Goal: Task Accomplishment & Management: Use online tool/utility

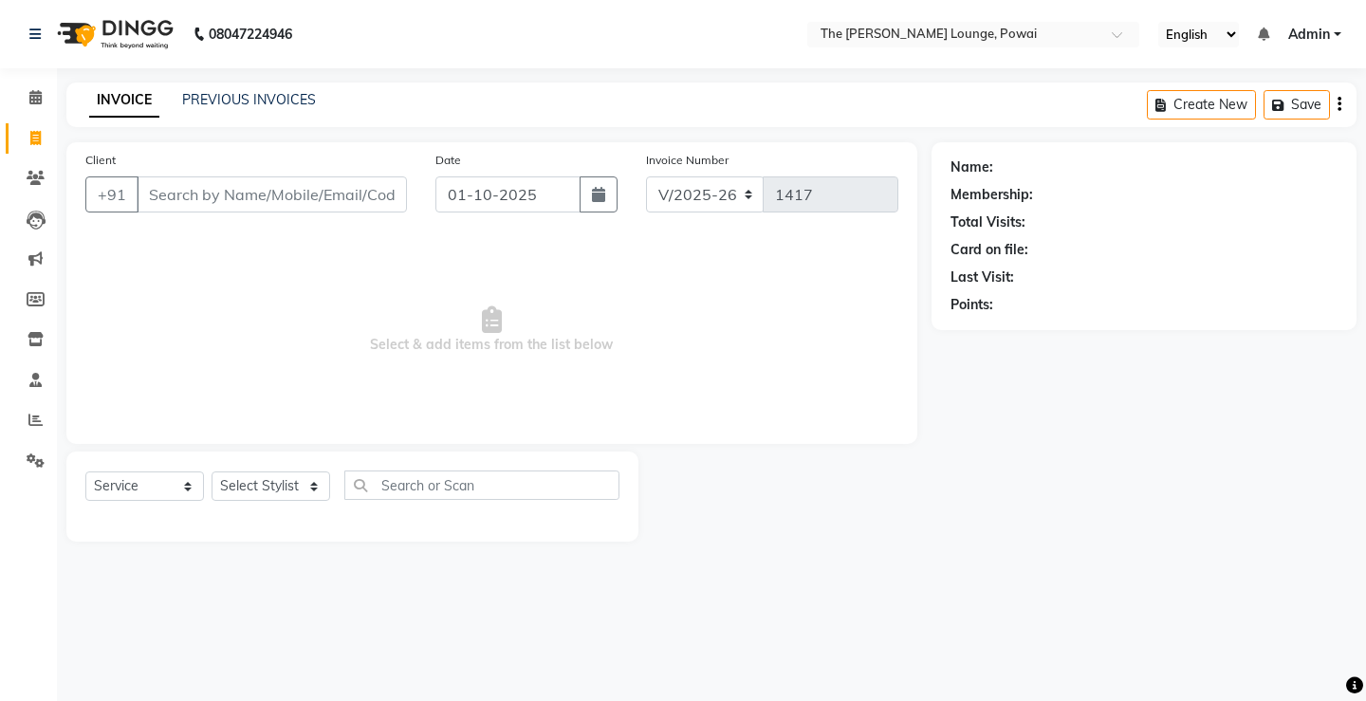
select select "7307"
select select "service"
click at [229, 193] on input "Client" at bounding box center [272, 195] width 270 height 36
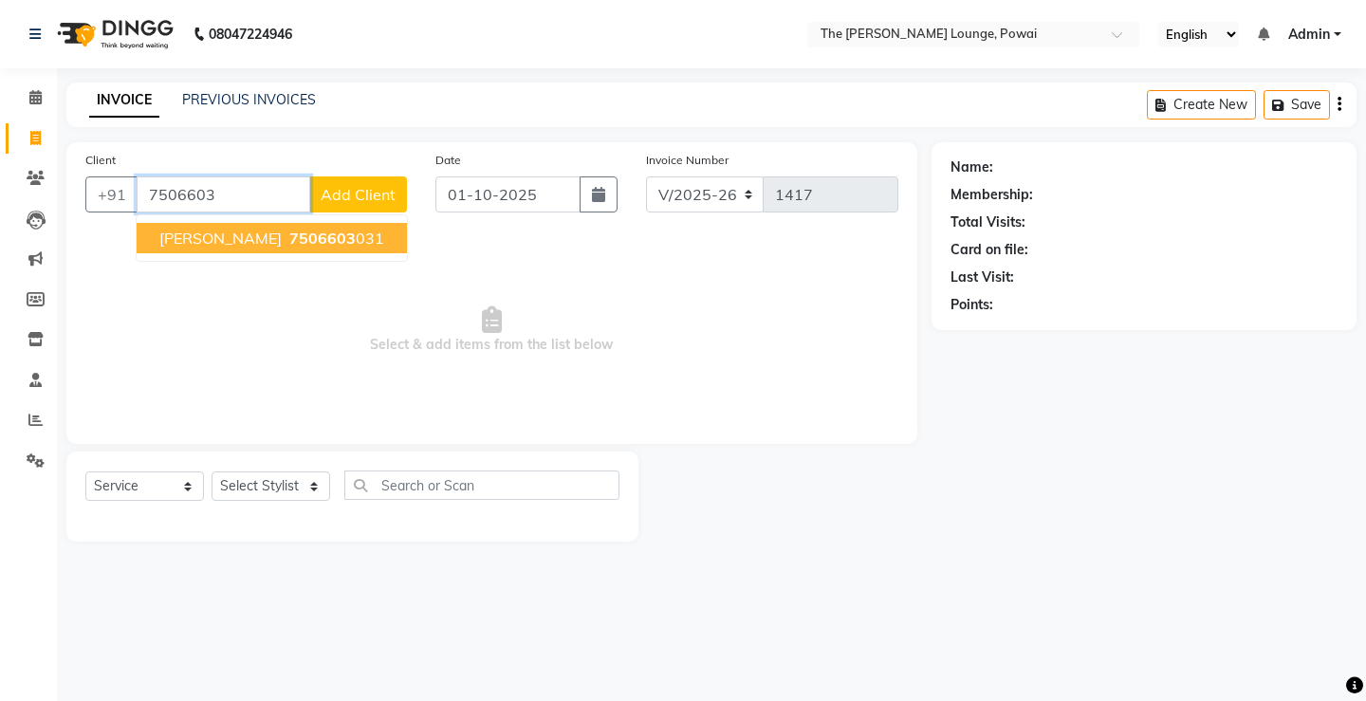
click at [254, 195] on input "7506603" at bounding box center [224, 195] width 174 height 36
type input "7"
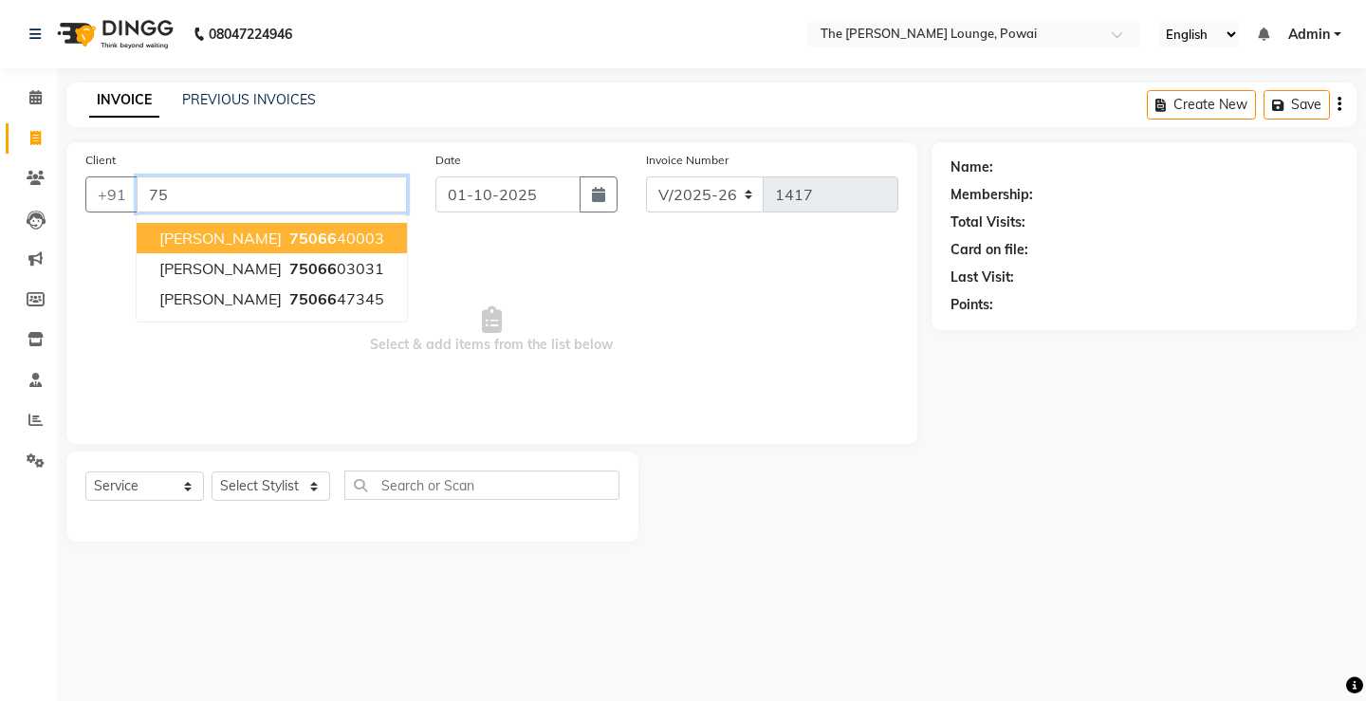
type input "7"
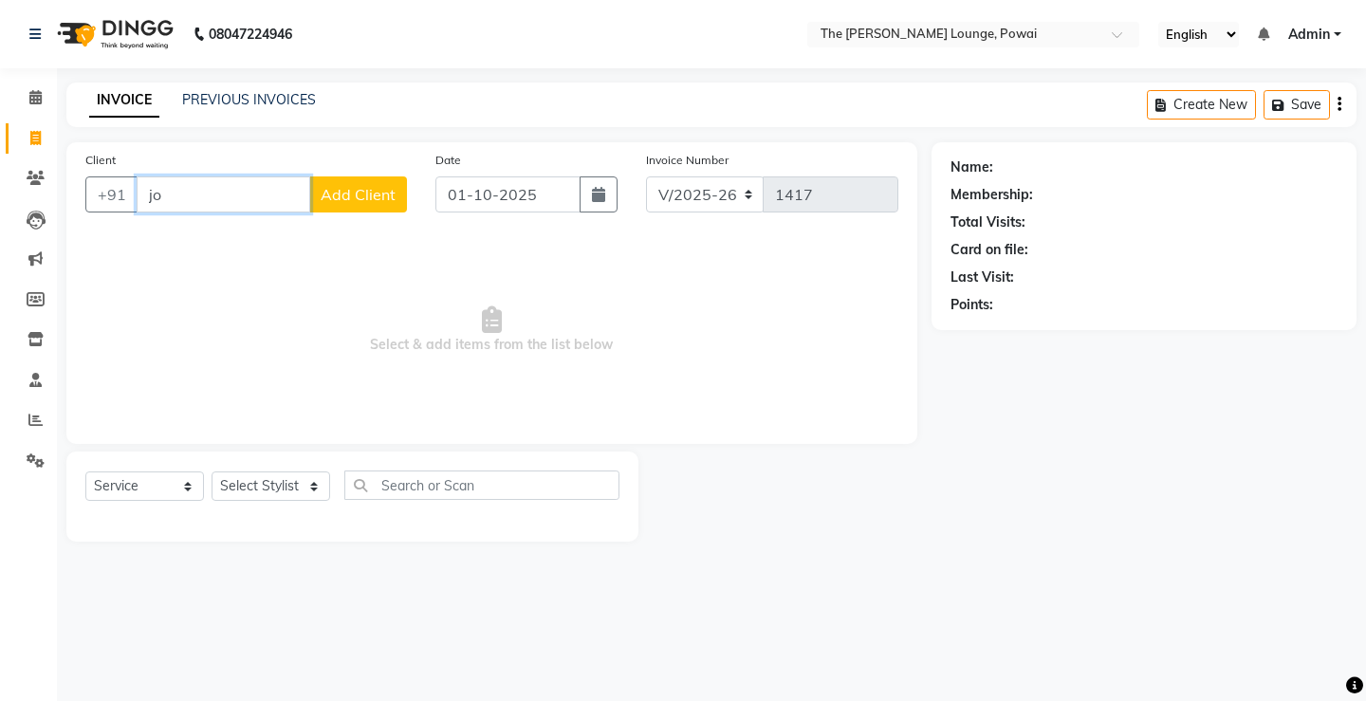
type input "j"
type input "J"
type input "7506603425"
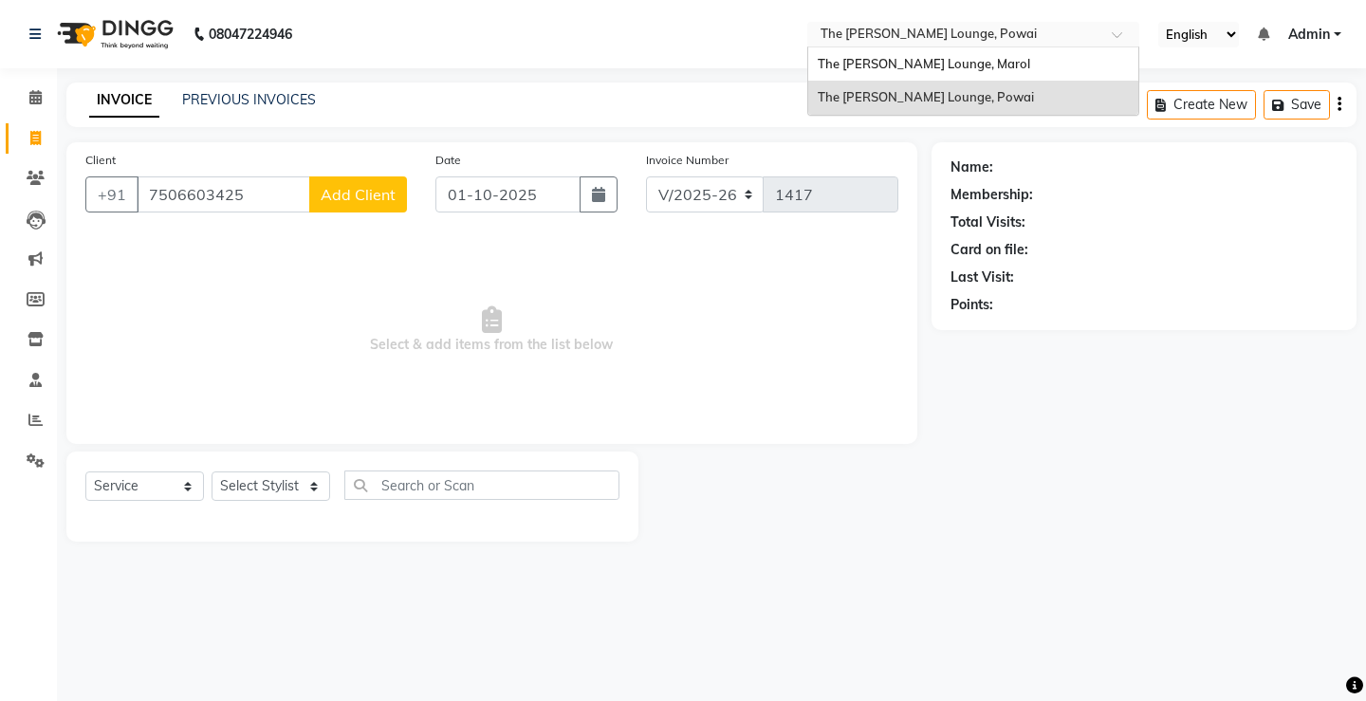
click at [1047, 29] on input "text" at bounding box center [954, 36] width 275 height 19
click at [975, 59] on span "The [PERSON_NAME] Lounge, Marol" at bounding box center [924, 63] width 213 height 15
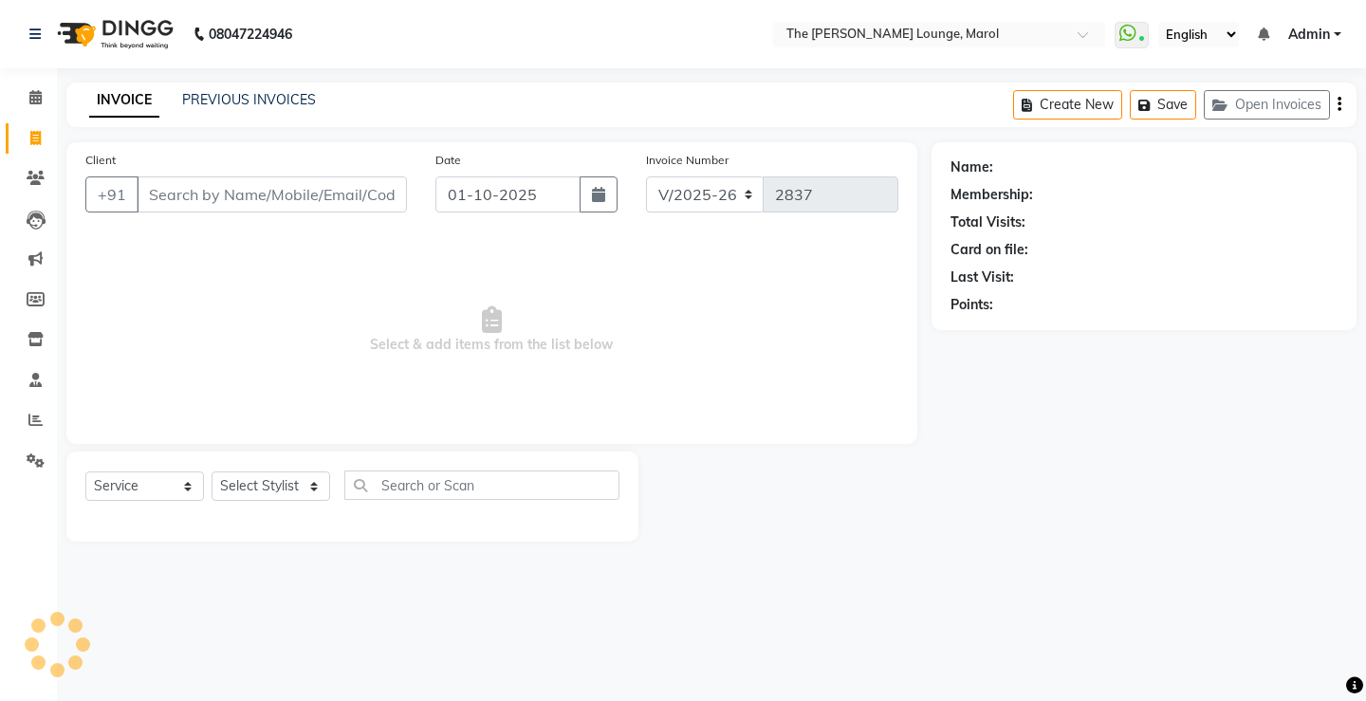
select select "7188"
select select "service"
click at [232, 194] on input "Client" at bounding box center [272, 195] width 270 height 36
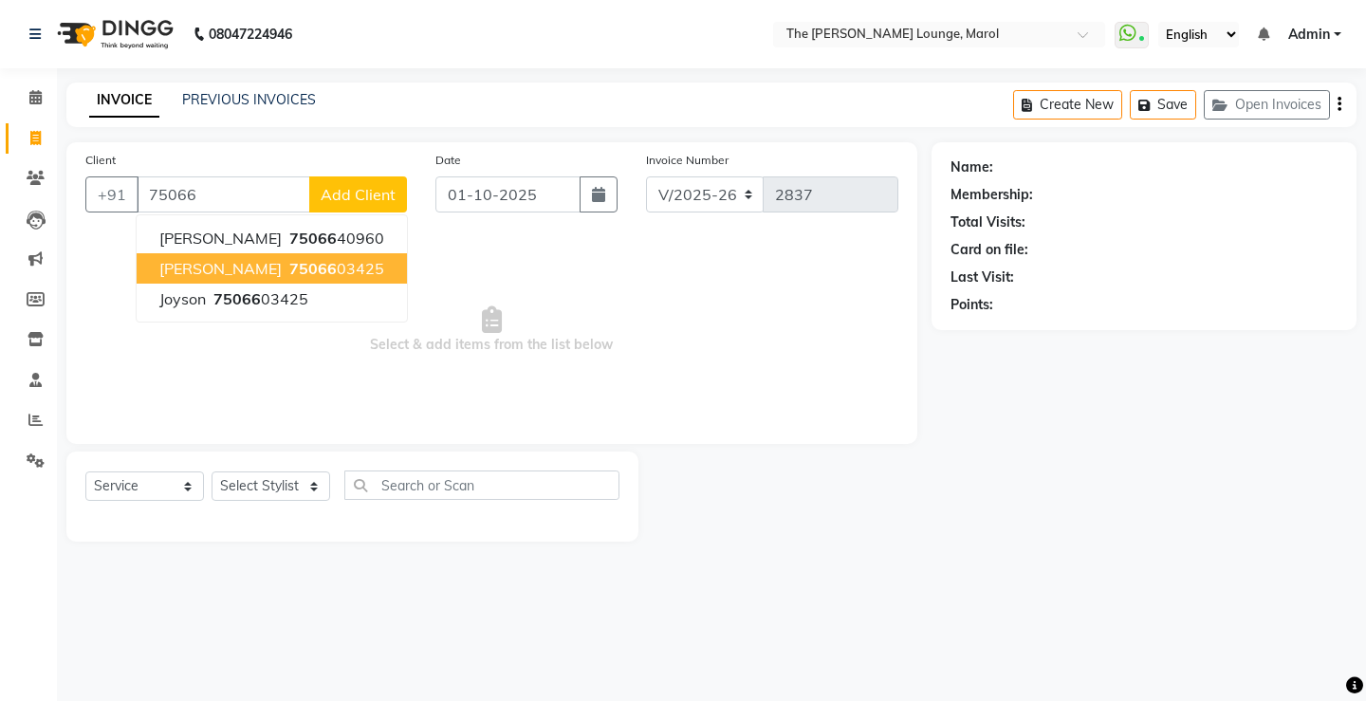
click at [286, 267] on ngb-highlight "75066 03425" at bounding box center [335, 268] width 99 height 19
type input "7506603425"
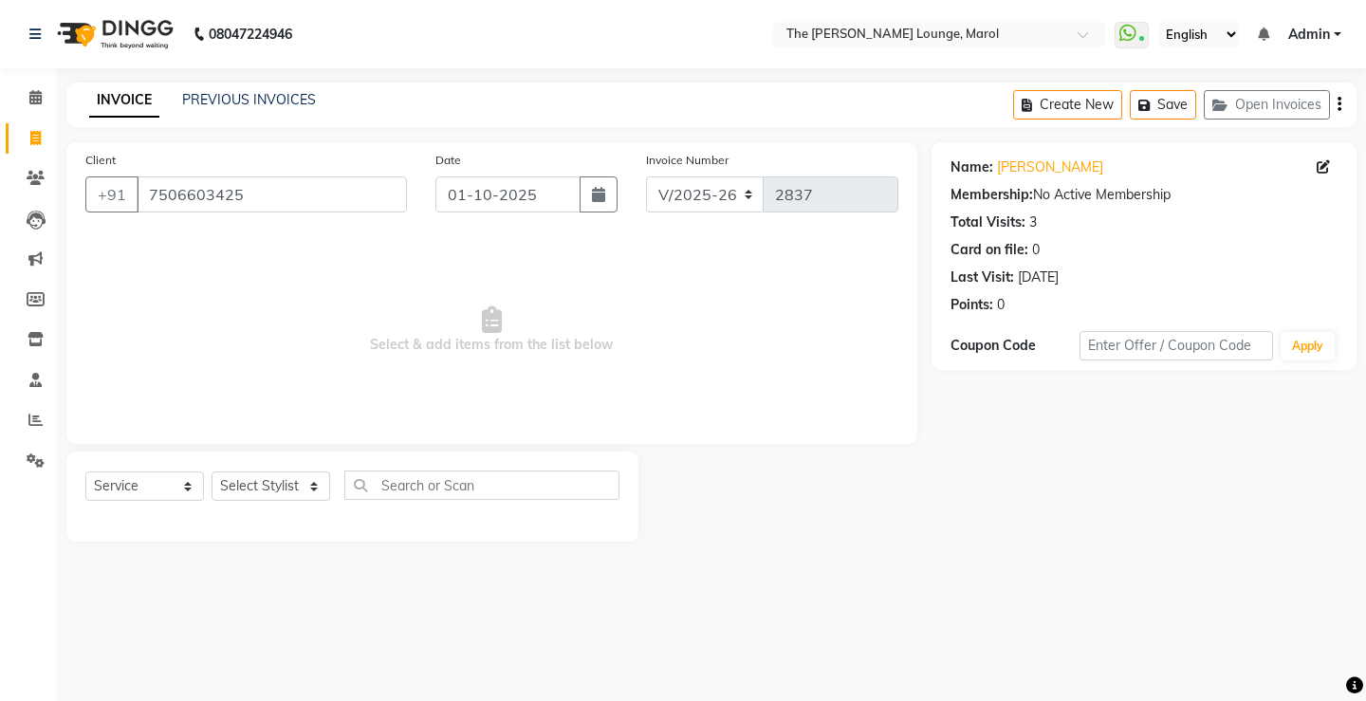
click at [294, 469] on div "Select Service Product Membership Package Voucher Prepaid Gift Card Select Styl…" at bounding box center [352, 497] width 572 height 90
click at [300, 482] on select "Select Stylist Abhishek Sigh Anjali Jafar Salmani Ketan Shinde Mohsin Akhtar Sa…" at bounding box center [271, 486] width 119 height 29
select select "60180"
click at [212, 472] on select "Select Stylist Abhishek Sigh Anjali Jafar Salmani Ketan Shinde Mohsin Akhtar Sa…" at bounding box center [271, 486] width 119 height 29
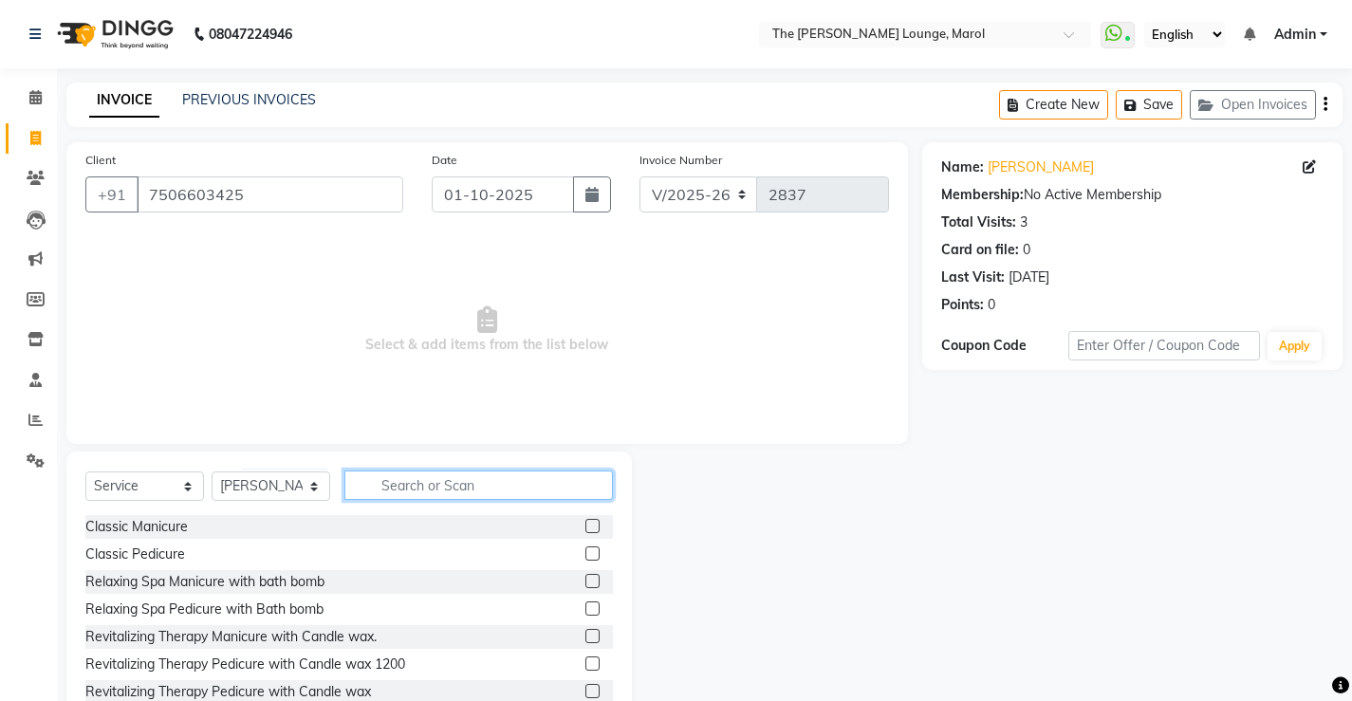
click at [394, 483] on input "text" at bounding box center [478, 485] width 269 height 29
type input "hair"
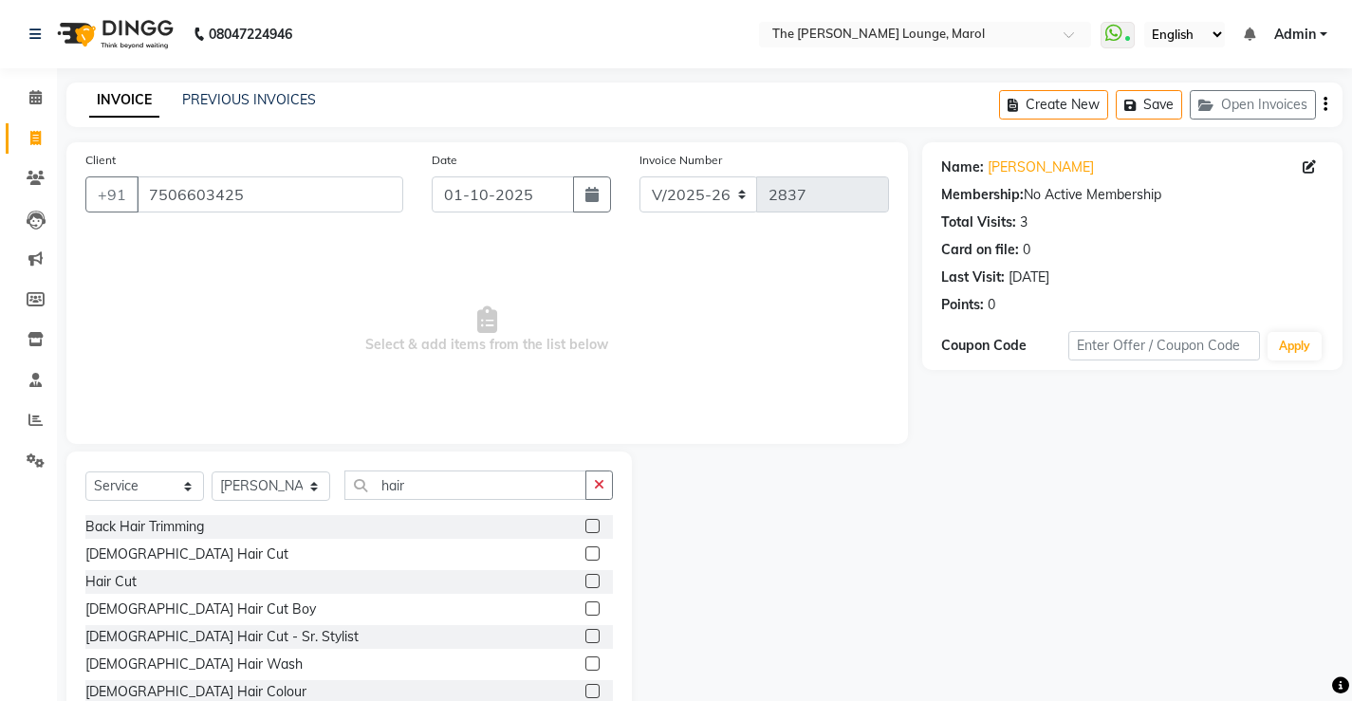
click at [585, 551] on label at bounding box center [592, 554] width 14 height 14
click at [585, 551] on input "checkbox" at bounding box center [591, 554] width 12 height 12
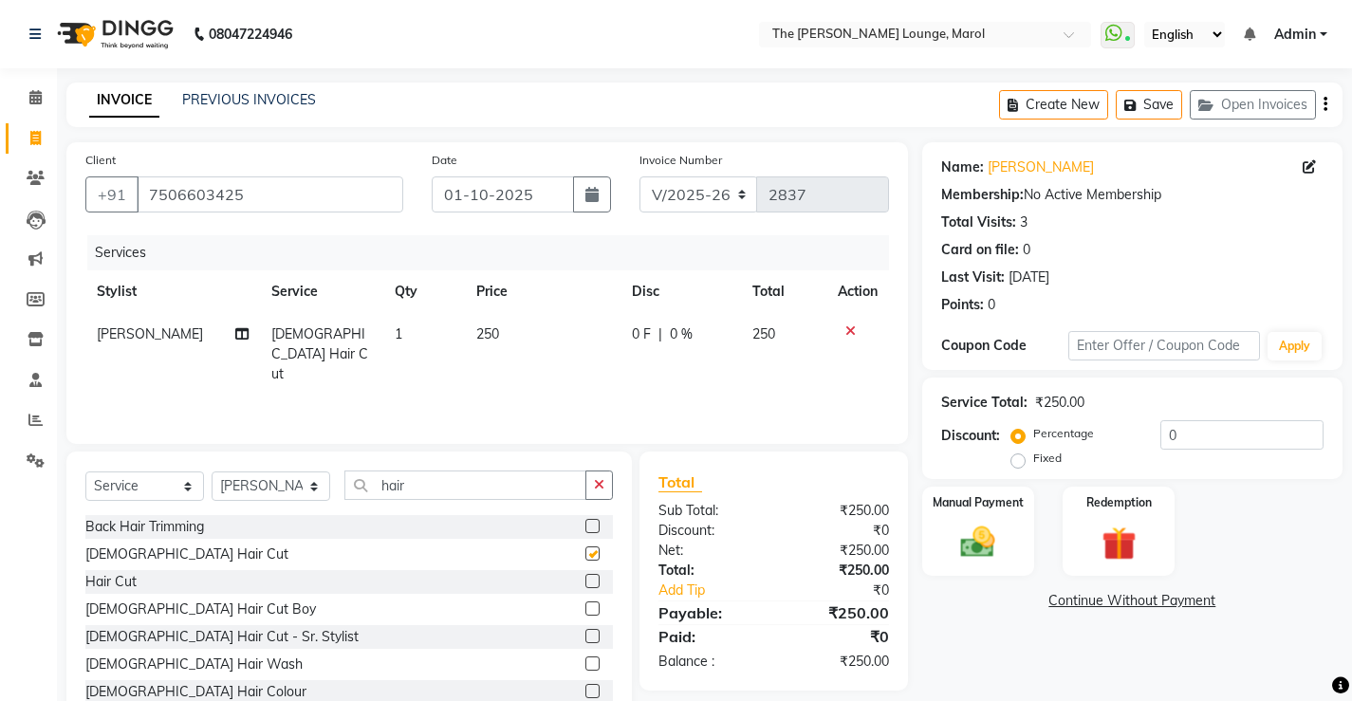
checkbox input "false"
click at [975, 550] on img at bounding box center [978, 542] width 58 height 41
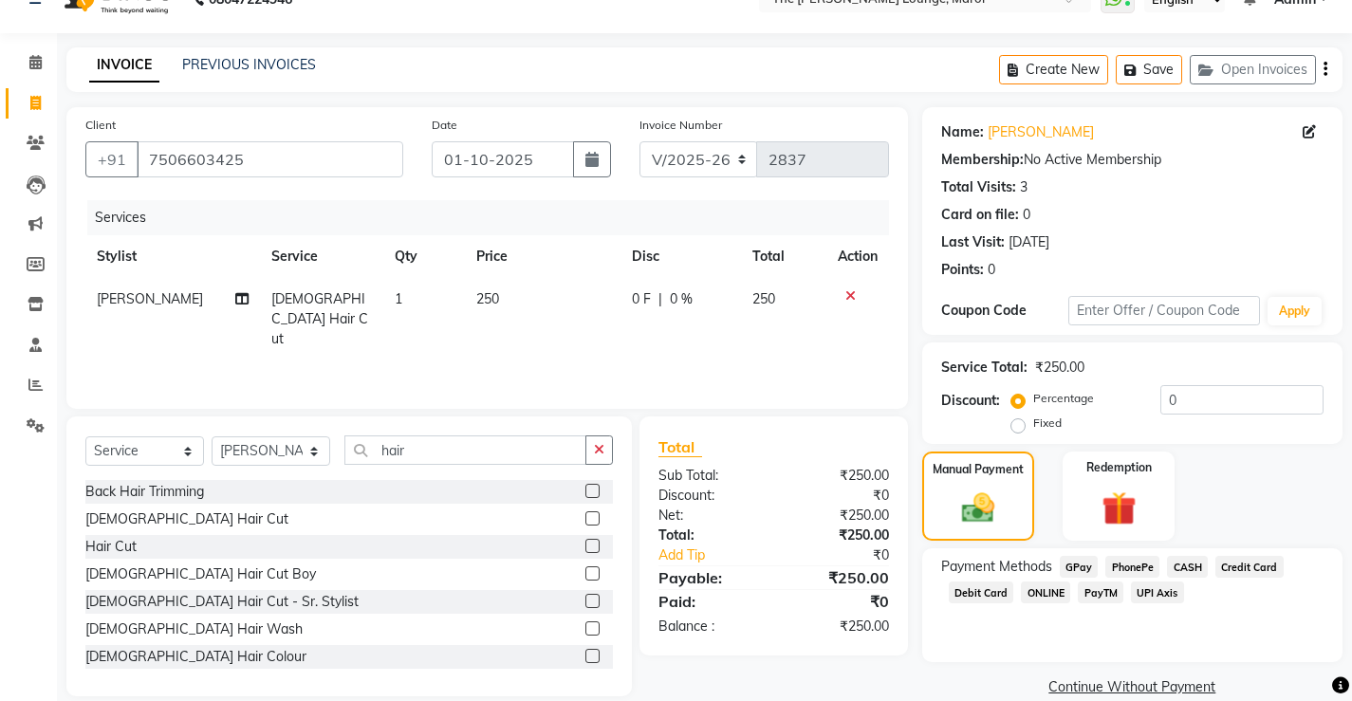
scroll to position [64, 0]
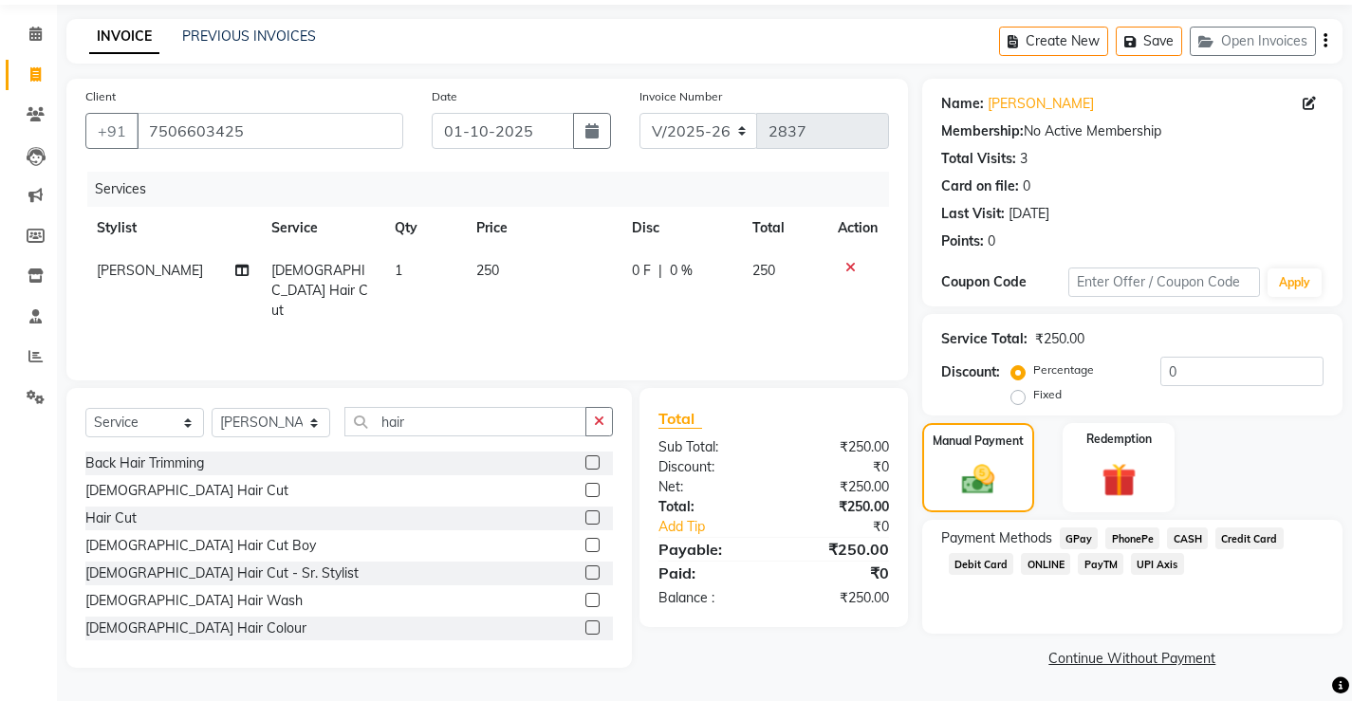
click at [1106, 561] on span "PayTM" at bounding box center [1101, 564] width 46 height 22
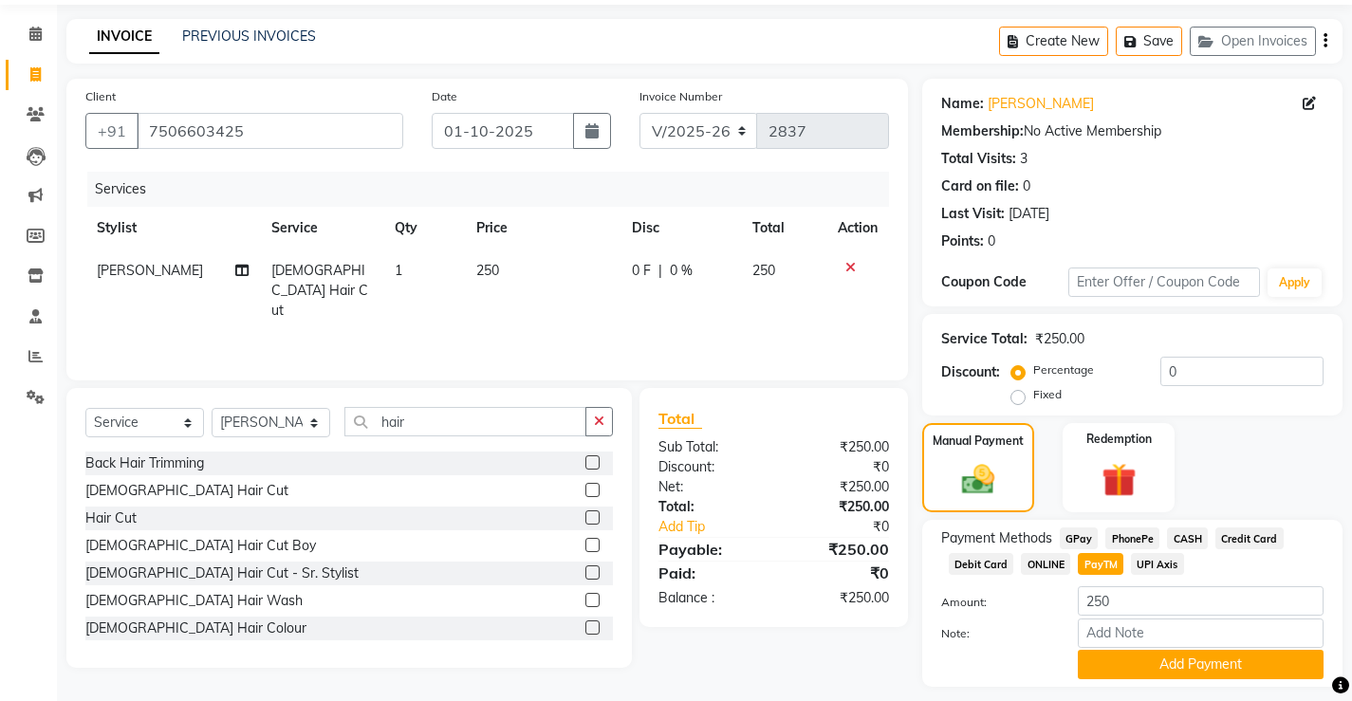
scroll to position [117, 0]
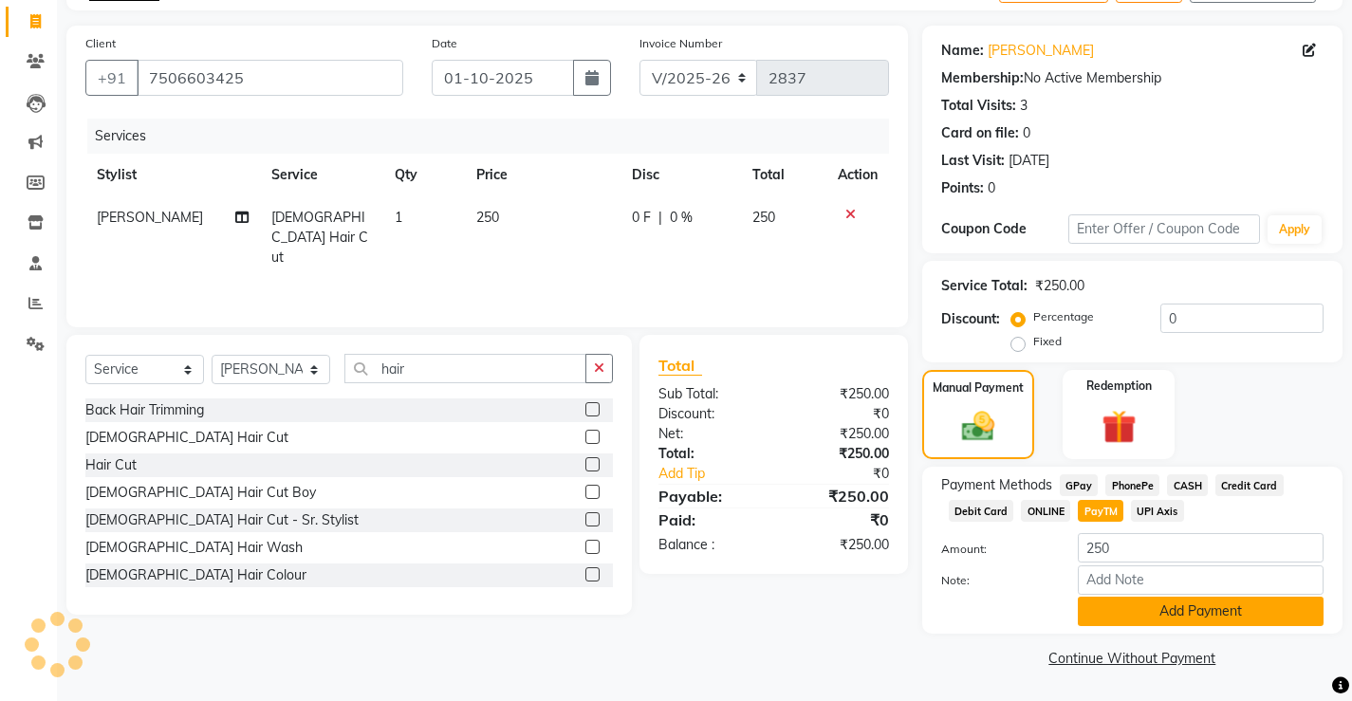
click at [1117, 604] on button "Add Payment" at bounding box center [1201, 611] width 246 height 29
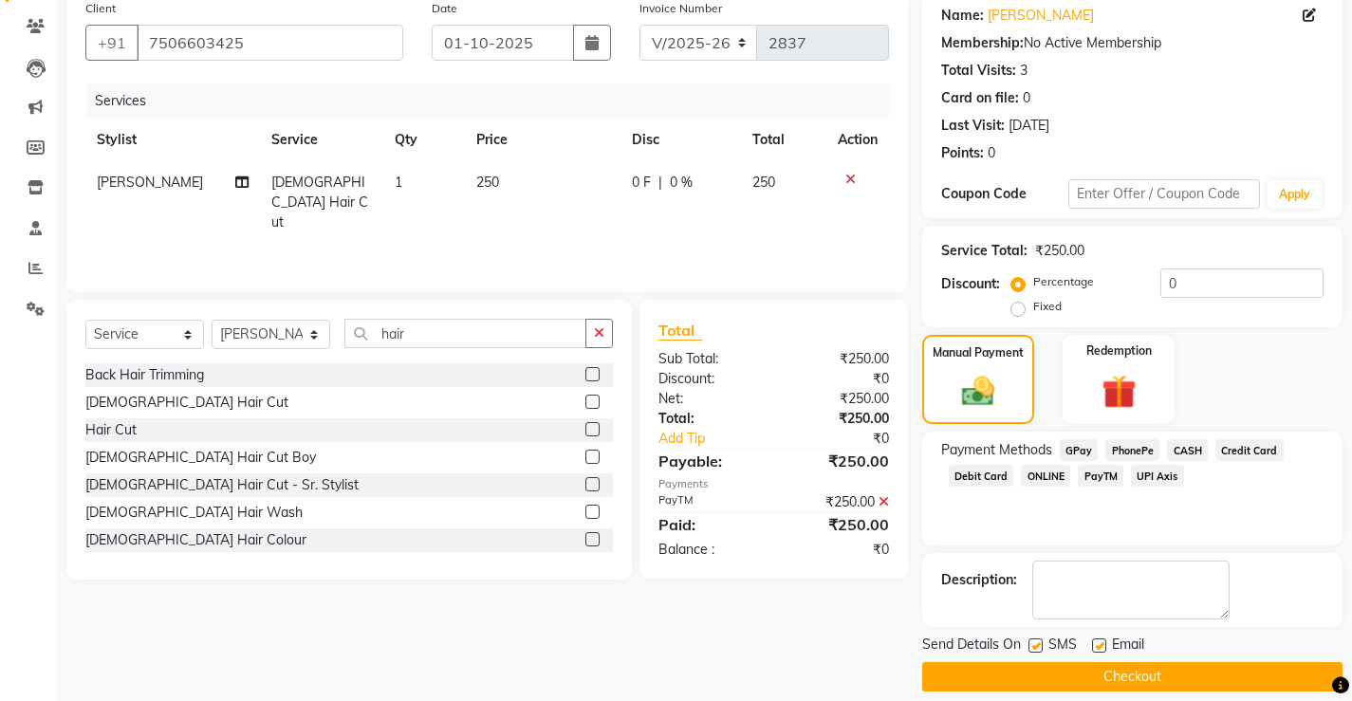
scroll to position [171, 0]
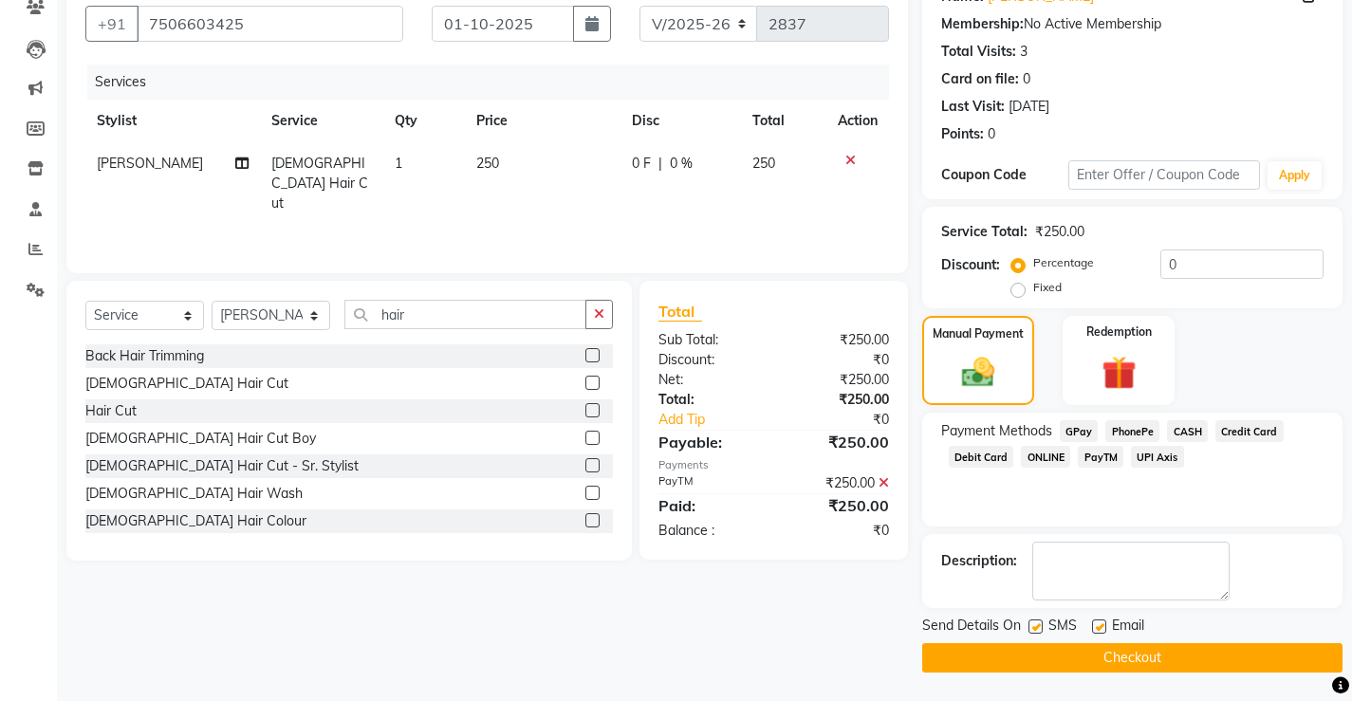
click at [1095, 649] on button "Checkout" at bounding box center [1132, 657] width 420 height 29
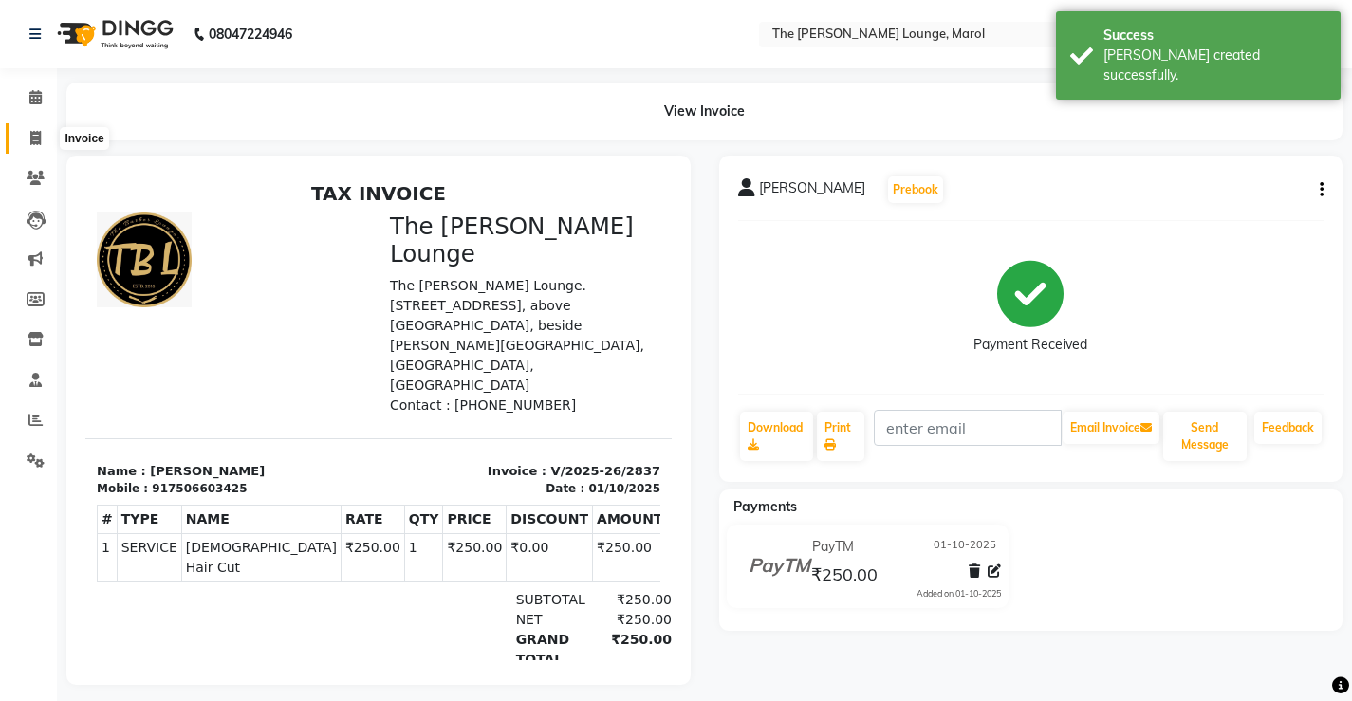
click at [42, 134] on span at bounding box center [35, 139] width 33 height 22
select select "service"
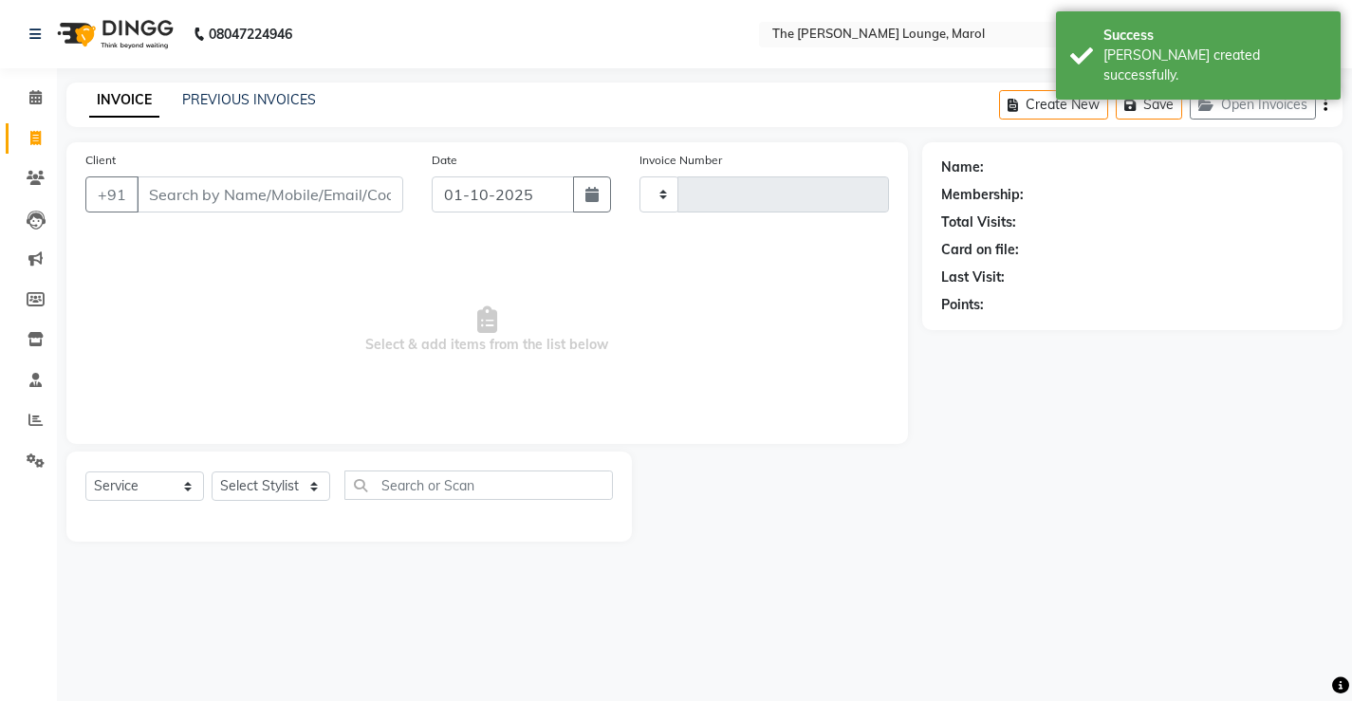
type input "2838"
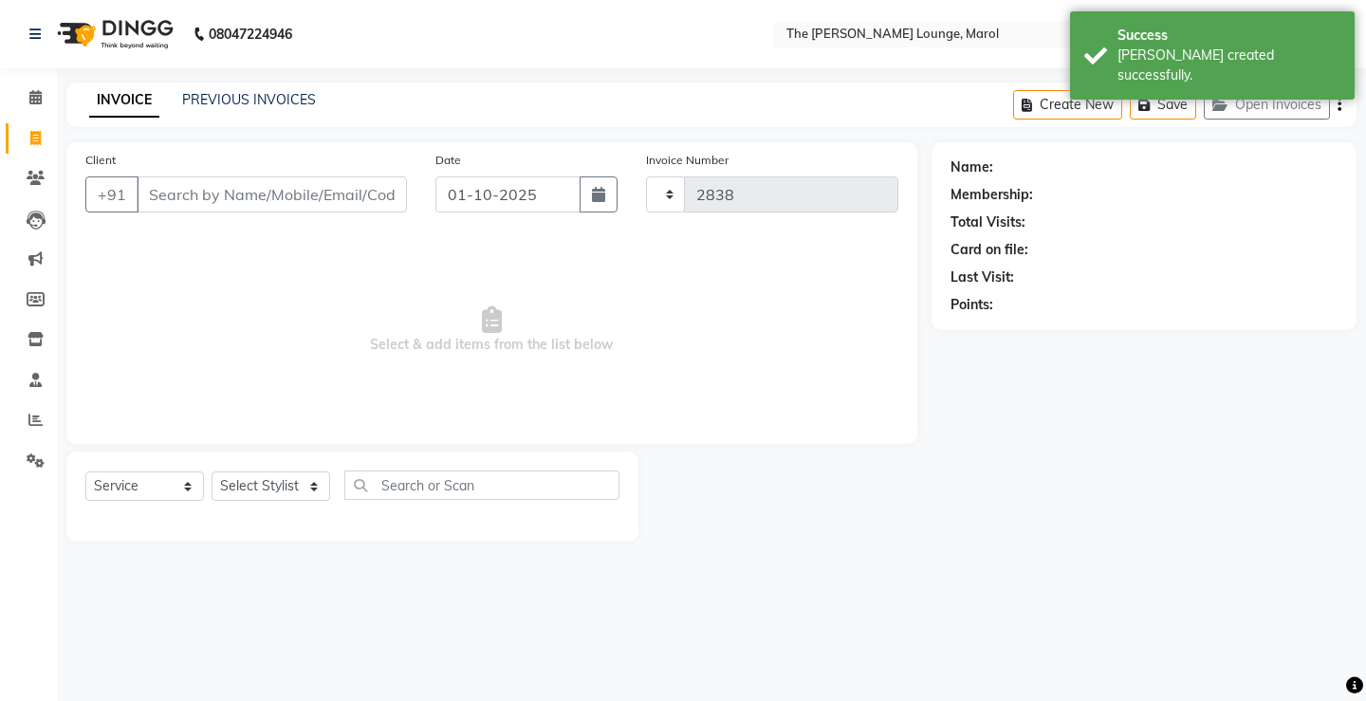
select select "7188"
click at [242, 91] on link "PREVIOUS INVOICES" at bounding box center [249, 99] width 134 height 17
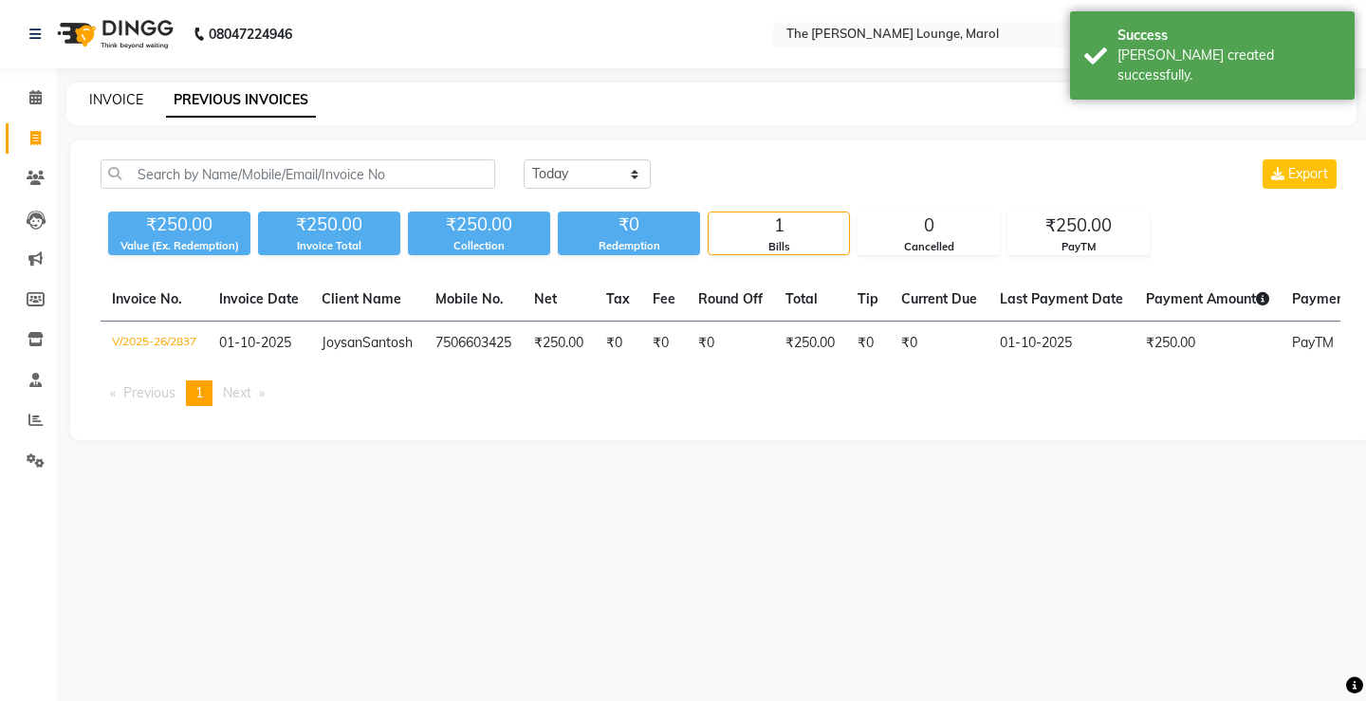
click at [108, 97] on link "INVOICE" at bounding box center [116, 99] width 54 height 17
select select "7188"
select select "service"
